Goal: Use online tool/utility

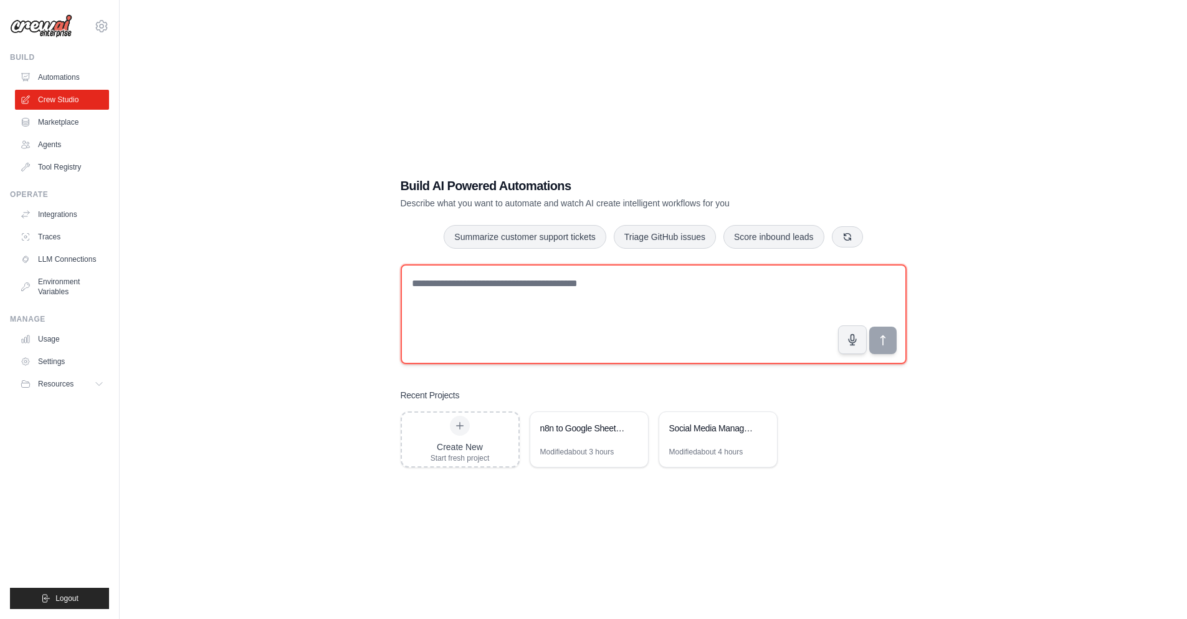
click at [419, 286] on textarea at bounding box center [654, 314] width 506 height 100
click at [419, 287] on textarea at bounding box center [654, 314] width 506 height 100
